Goal: Task Accomplishment & Management: Manage account settings

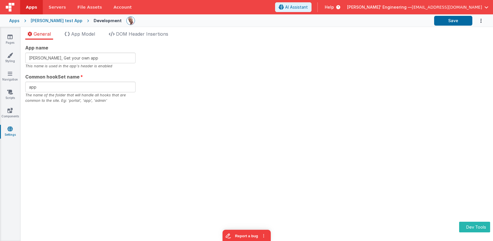
click at [192, 53] on div "App name [PERSON_NAME], Get your own app This name is used in the app's header …" at bounding box center [256, 73] width 463 height 59
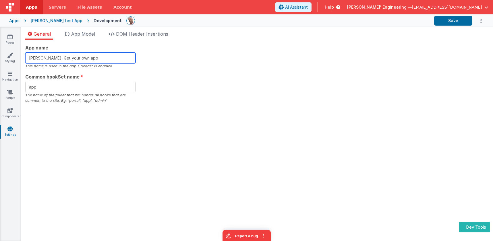
click at [97, 61] on input "[PERSON_NAME], Get your own app" at bounding box center [80, 58] width 110 height 11
type input "[PERSON_NAME], Get your own appx"
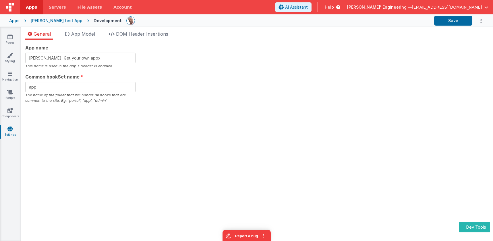
click at [225, 87] on div "App name [PERSON_NAME], Get your own appx This name is used in the app's header…" at bounding box center [256, 73] width 463 height 59
click at [443, 23] on button "Save" at bounding box center [453, 21] width 38 height 10
drag, startPoint x: 323, startPoint y: 70, endPoint x: 321, endPoint y: 65, distance: 5.5
click at [323, 70] on div "App name [PERSON_NAME], Get your own appx This name is used in the app's header…" at bounding box center [256, 73] width 463 height 59
